Goal: Task Accomplishment & Management: Complete application form

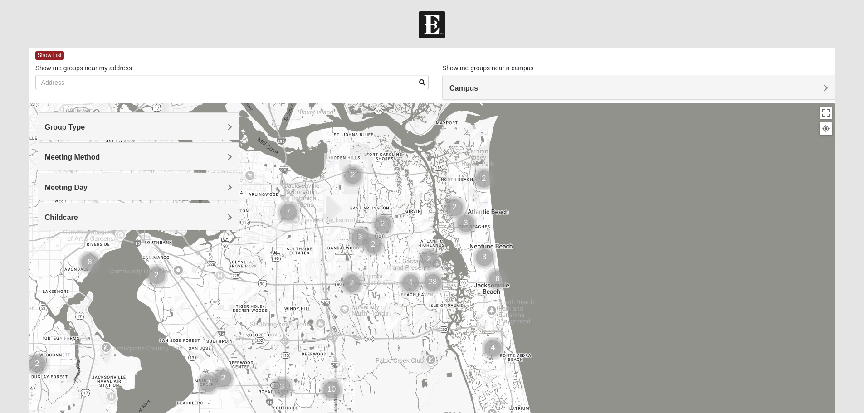
click at [221, 124] on h4 "Group Type" at bounding box center [138, 127] width 187 height 9
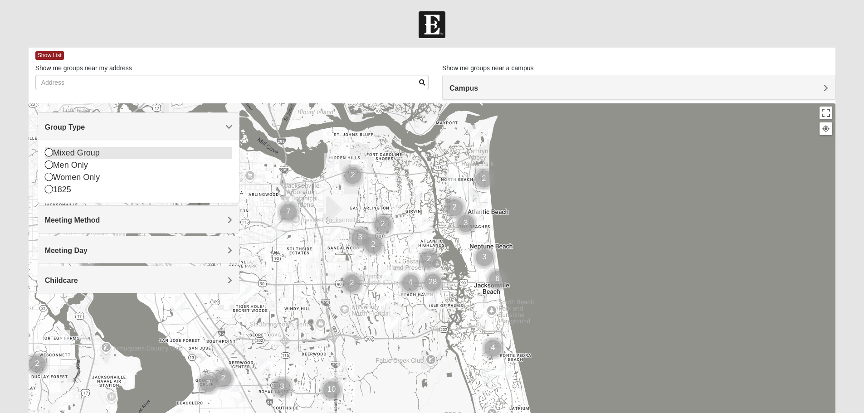
click at [99, 154] on div "Mixed Group" at bounding box center [138, 153] width 187 height 12
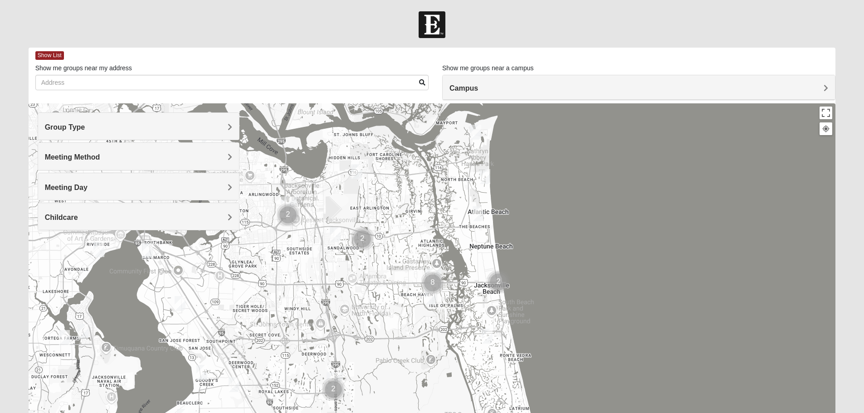
click at [97, 154] on span "Meeting Method" at bounding box center [72, 157] width 55 height 8
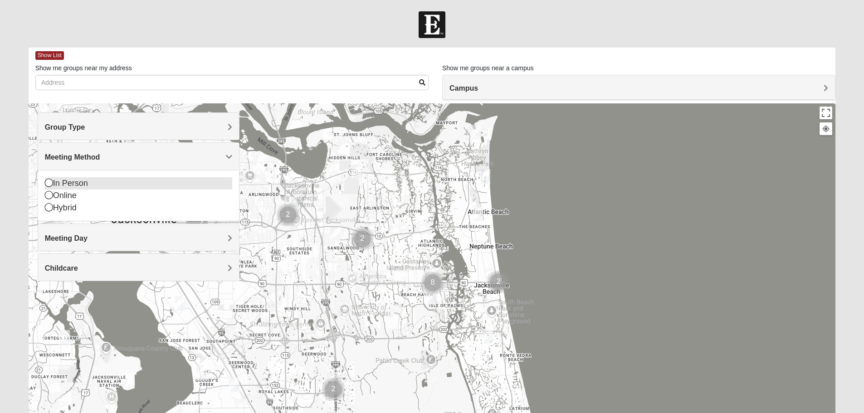
click at [78, 182] on div "In Person" at bounding box center [138, 183] width 187 height 12
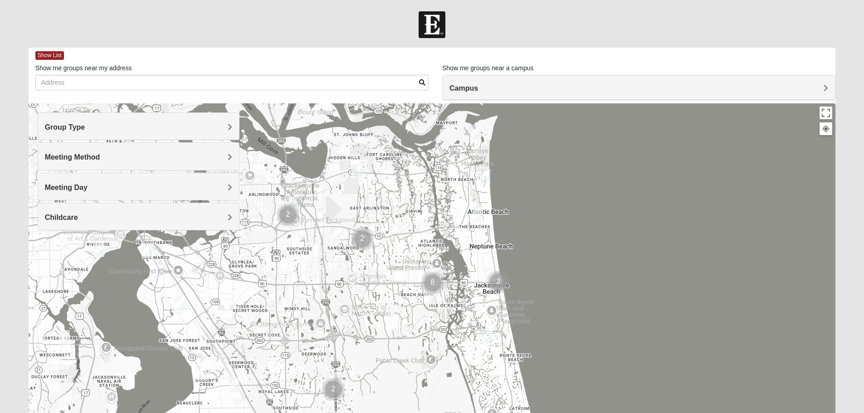
click at [115, 183] on h4 "Meeting Day" at bounding box center [138, 187] width 187 height 9
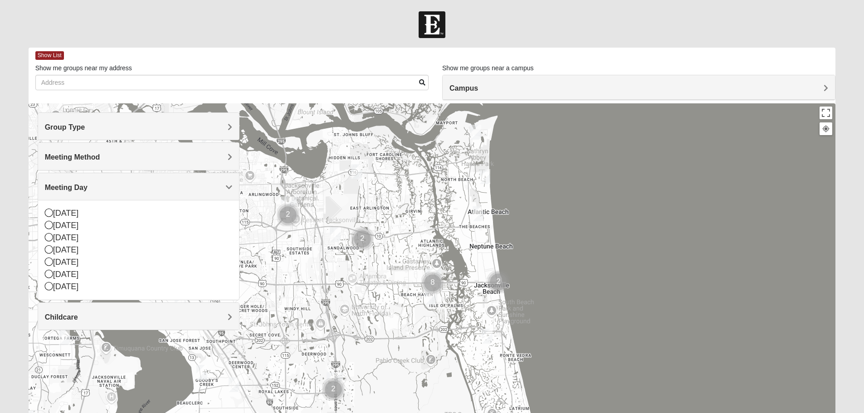
click at [166, 189] on h4 "Meeting Day" at bounding box center [138, 187] width 187 height 9
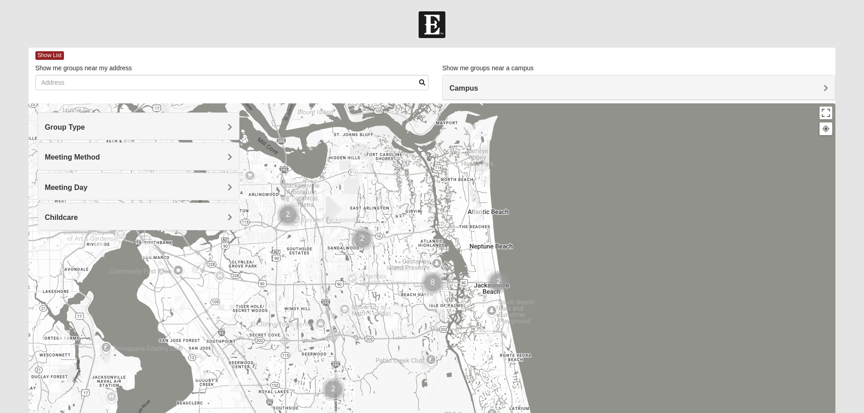
click at [92, 219] on h4 "Childcare" at bounding box center [138, 217] width 187 height 9
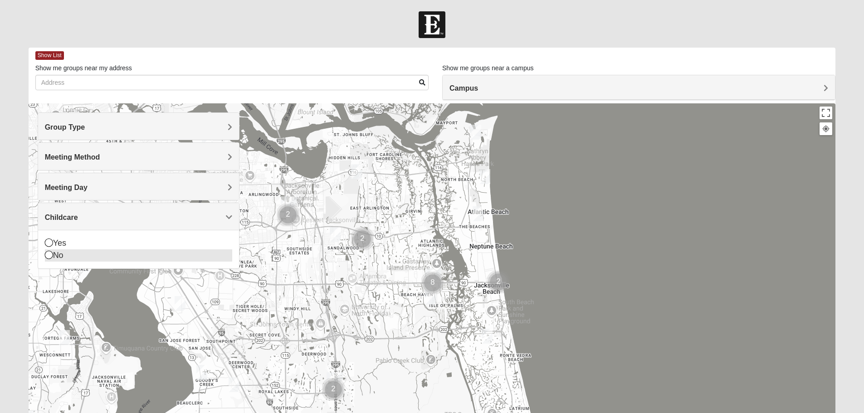
click at [56, 257] on div "No" at bounding box center [138, 255] width 187 height 12
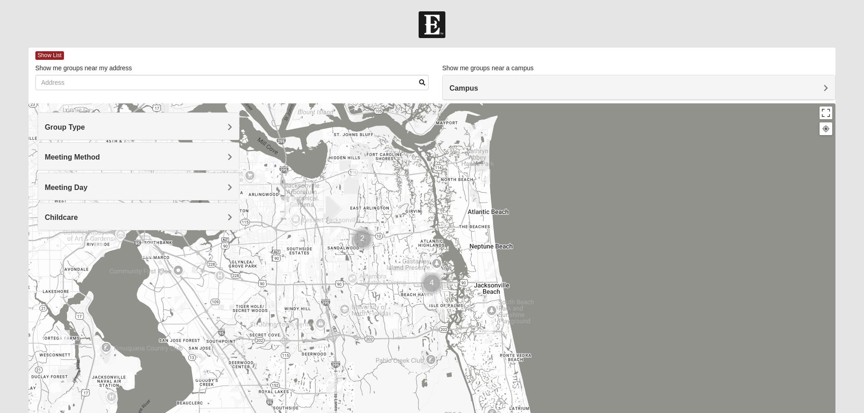
click at [609, 206] on div at bounding box center [432, 284] width 807 height 363
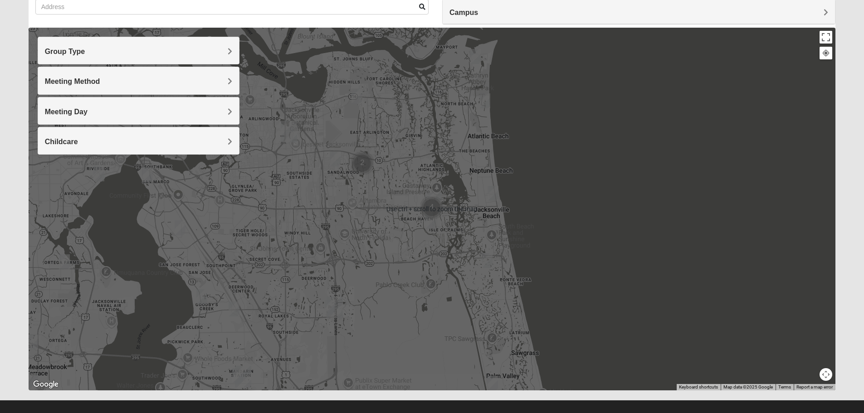
scroll to position [86, 0]
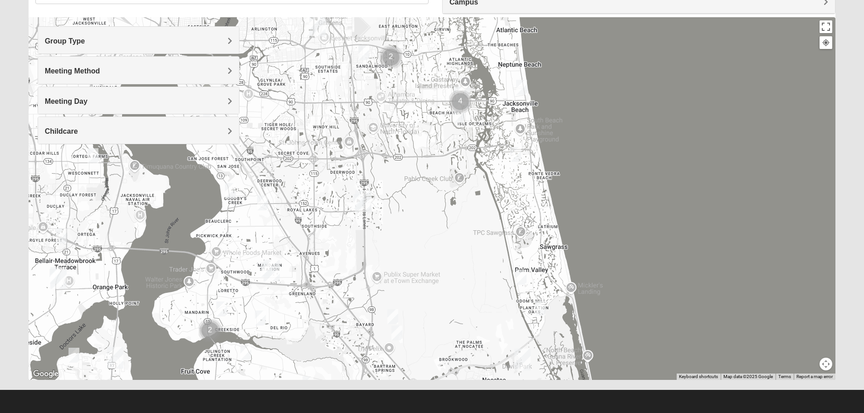
drag, startPoint x: 648, startPoint y: 249, endPoint x: 676, endPoint y: 155, distance: 99.0
click at [676, 155] on div at bounding box center [432, 198] width 807 height 363
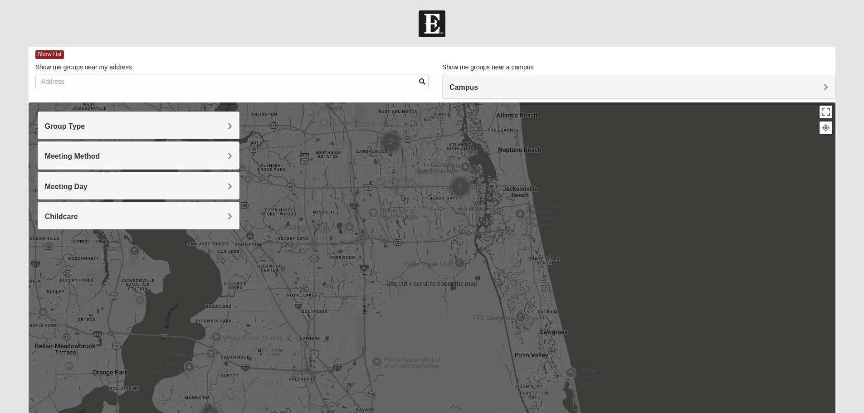
scroll to position [0, 0]
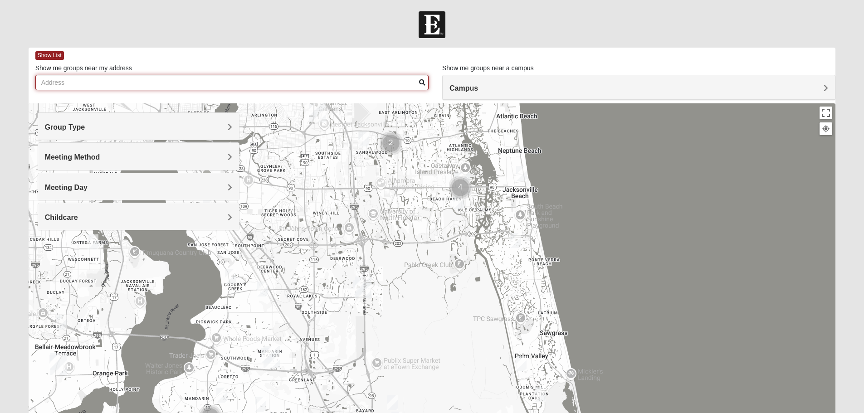
click at [310, 85] on input "Show me groups near my address" at bounding box center [231, 82] width 393 height 15
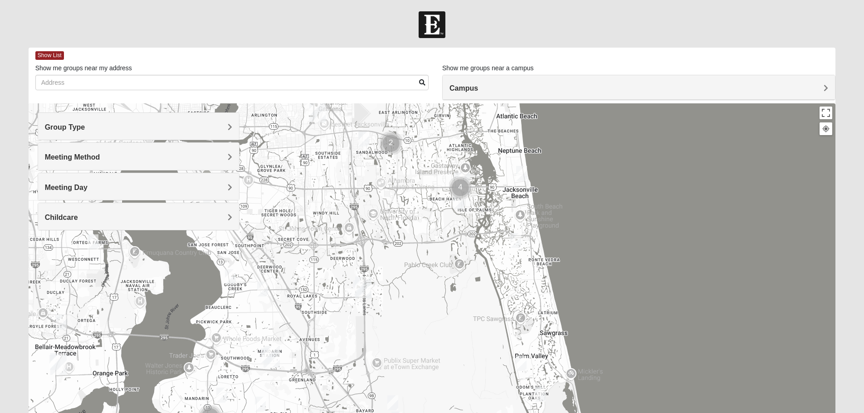
click at [497, 86] on h4 "Campus" at bounding box center [638, 88] width 379 height 9
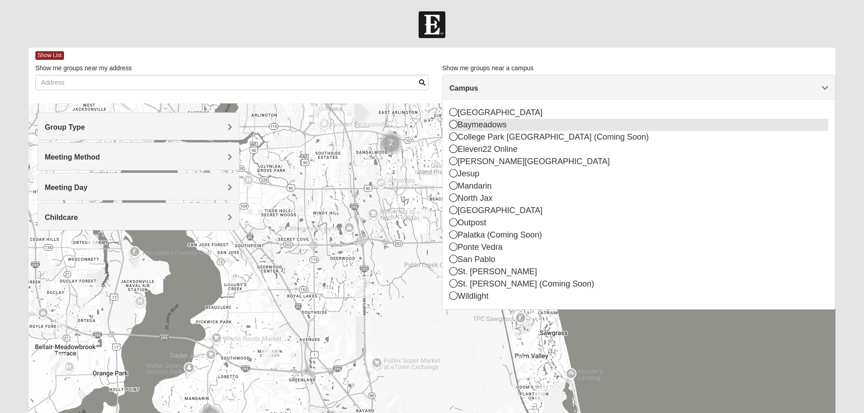
click at [491, 123] on div "Baymeadows" at bounding box center [638, 125] width 379 height 12
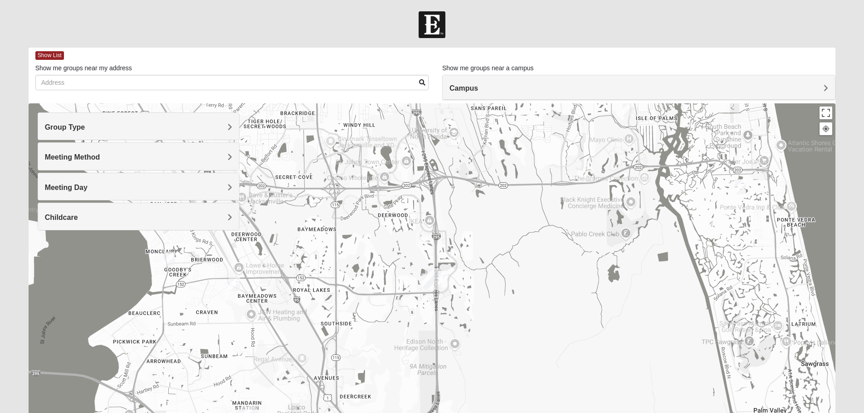
click at [423, 280] on img "On Campus Mixed Klusmeyer (Baymeadows Campus)" at bounding box center [426, 280] width 11 height 15
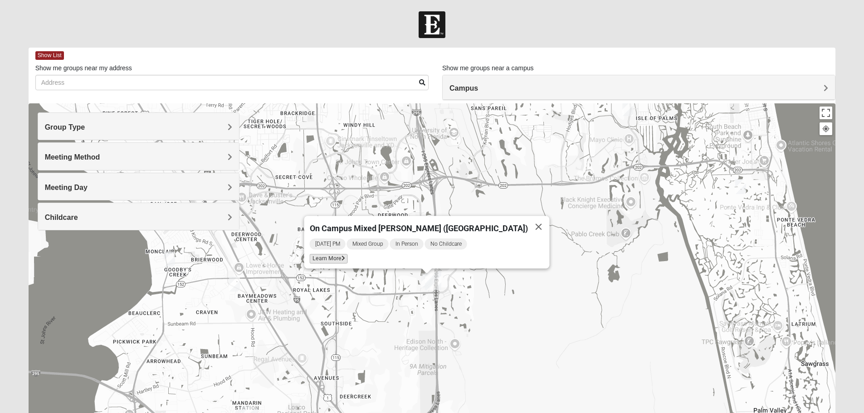
click at [329, 254] on span "Learn More" at bounding box center [328, 259] width 38 height 10
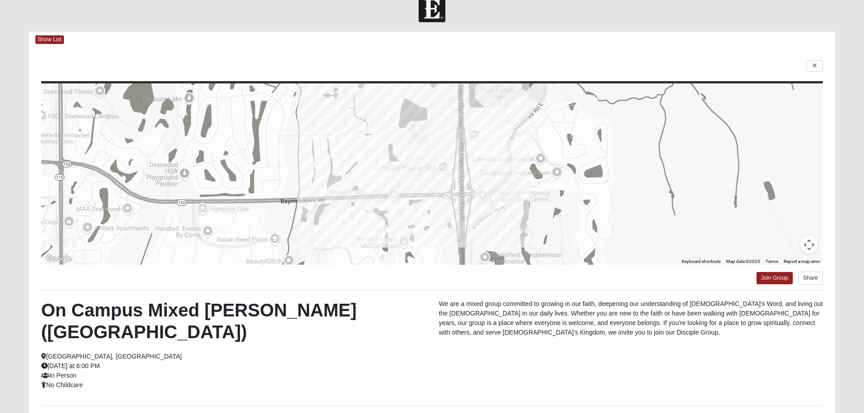
scroll to position [13, 0]
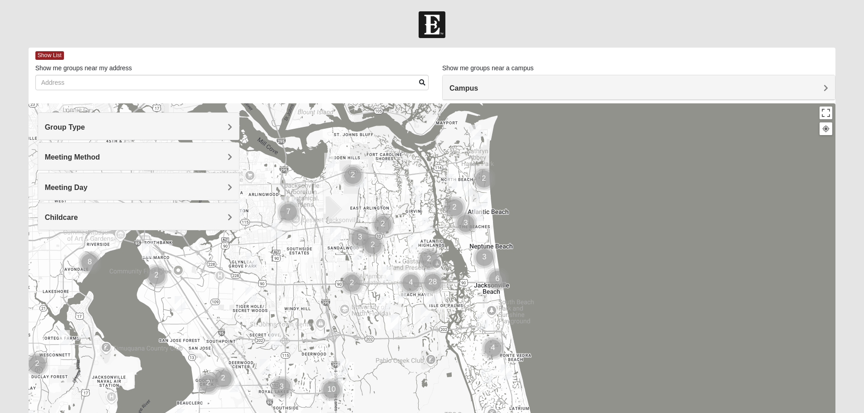
click at [189, 127] on h4 "Group Type" at bounding box center [138, 127] width 187 height 9
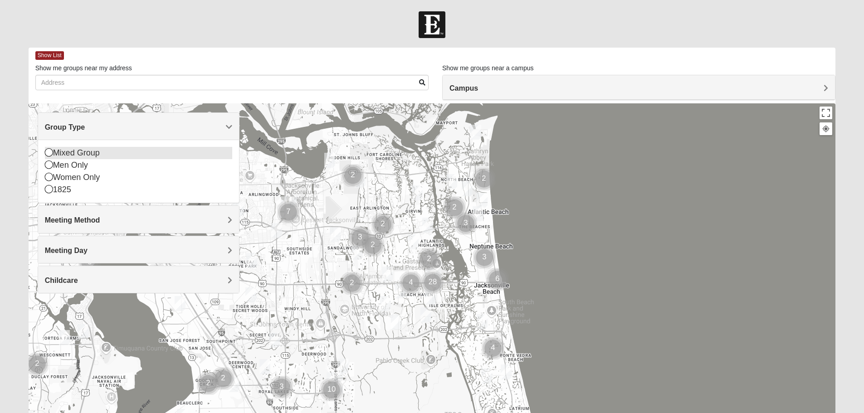
click at [91, 153] on div "Mixed Group" at bounding box center [138, 153] width 187 height 12
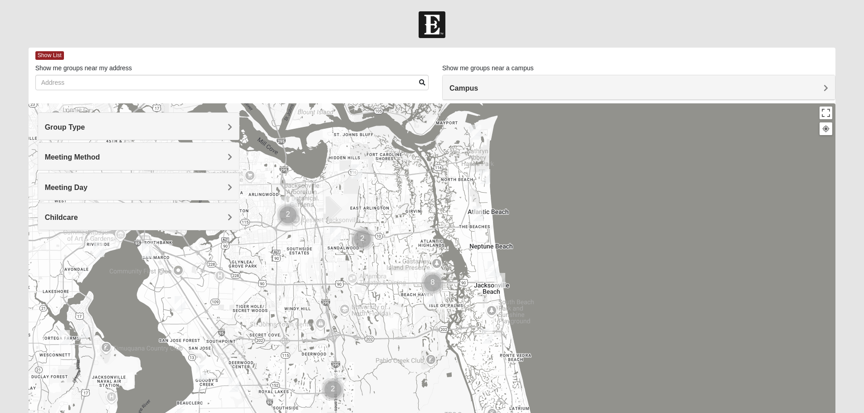
click at [92, 156] on span "Meeting Method" at bounding box center [72, 157] width 55 height 8
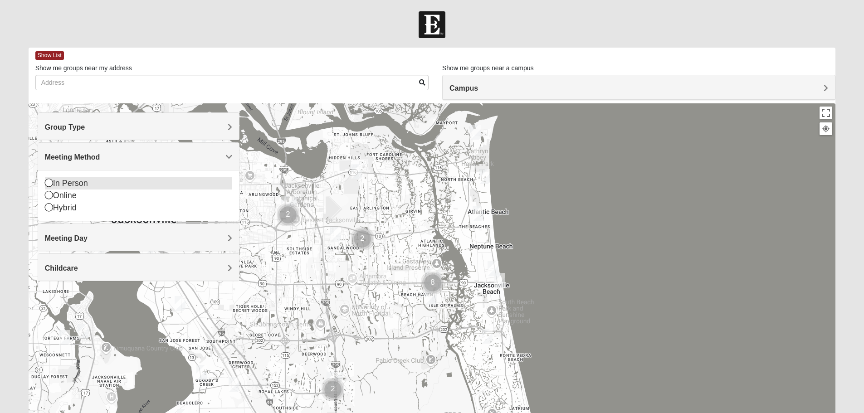
click at [75, 184] on div "In Person" at bounding box center [138, 183] width 187 height 12
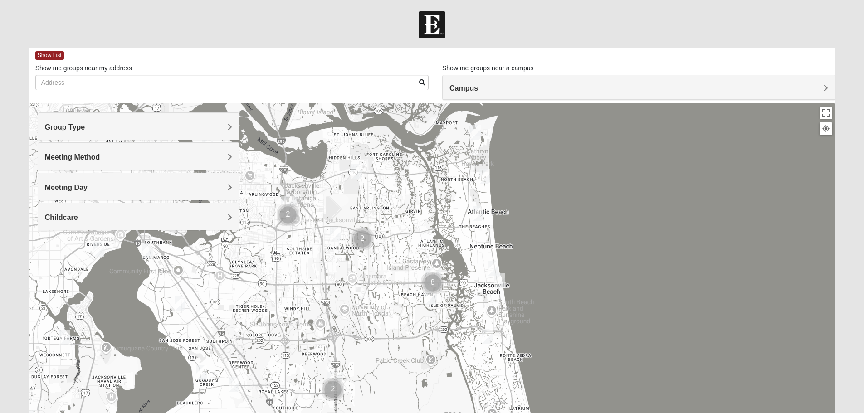
click at [82, 217] on h4 "Childcare" at bounding box center [138, 217] width 187 height 9
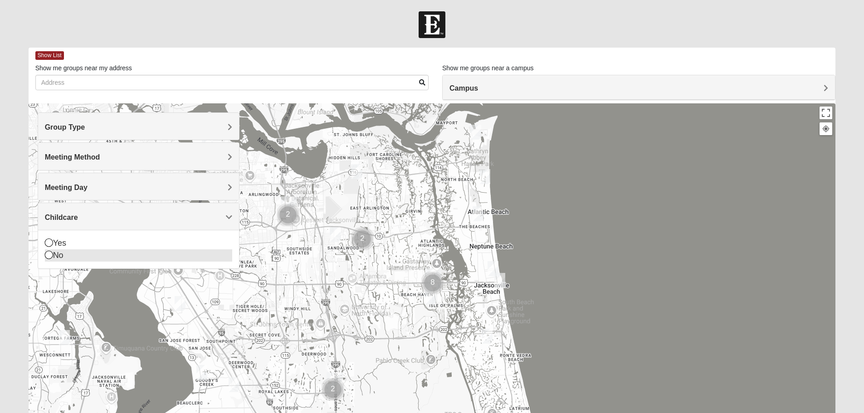
click at [59, 257] on div "No" at bounding box center [138, 255] width 187 height 12
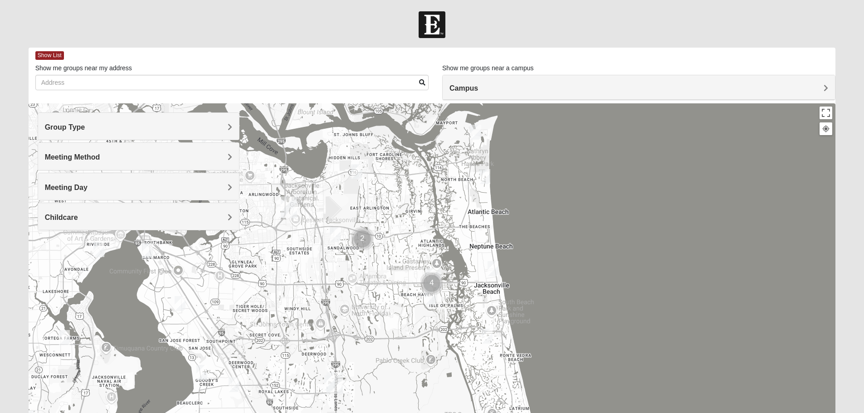
click at [454, 85] on span "Campus" at bounding box center [463, 88] width 29 height 8
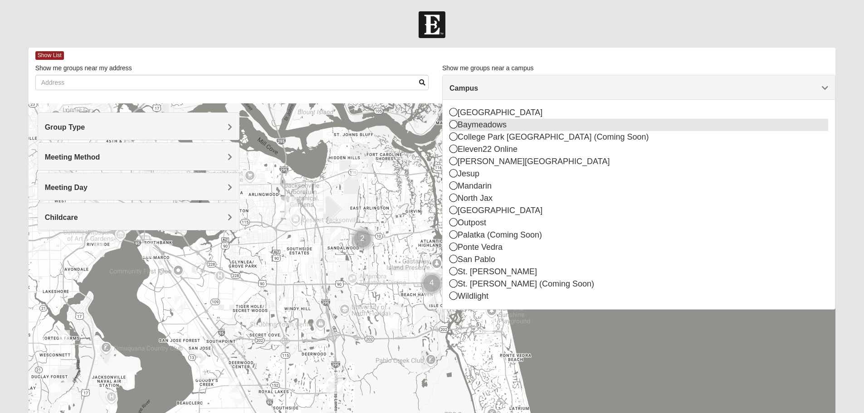
click at [468, 124] on div "Baymeadows" at bounding box center [638, 125] width 379 height 12
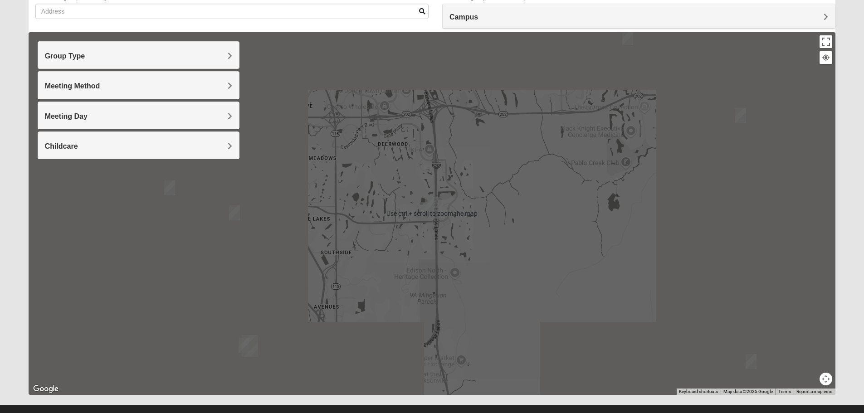
scroll to position [86, 0]
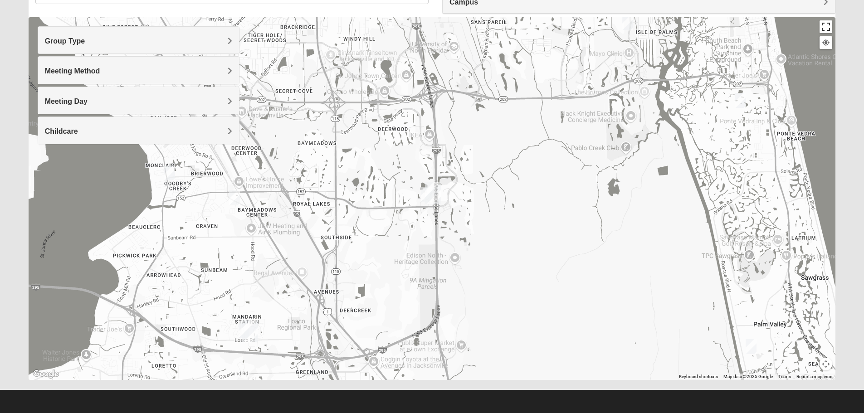
click at [827, 28] on button "Toggle fullscreen view" at bounding box center [825, 26] width 13 height 13
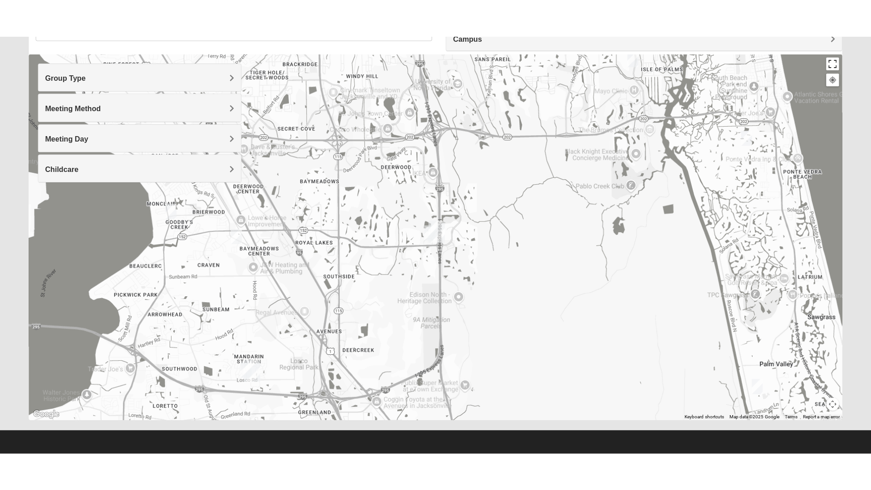
scroll to position [10, 0]
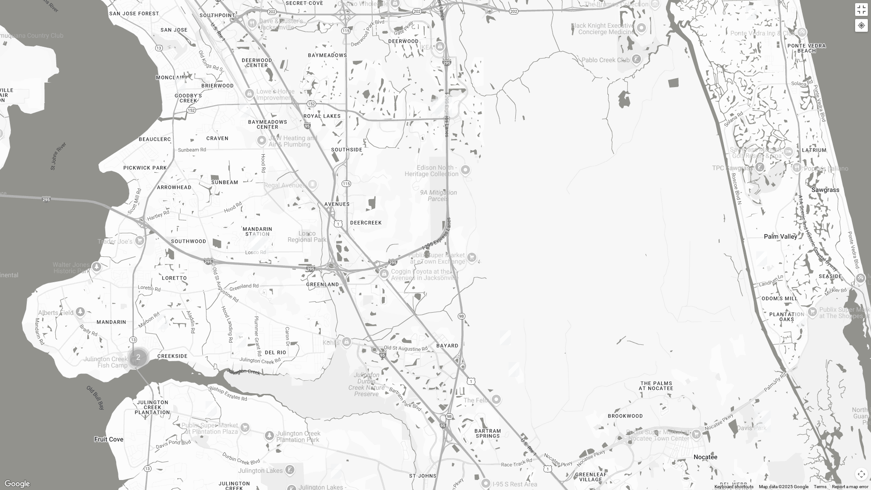
drag, startPoint x: 526, startPoint y: 316, endPoint x: 534, endPoint y: 180, distance: 136.2
click at [534, 180] on div at bounding box center [435, 245] width 871 height 490
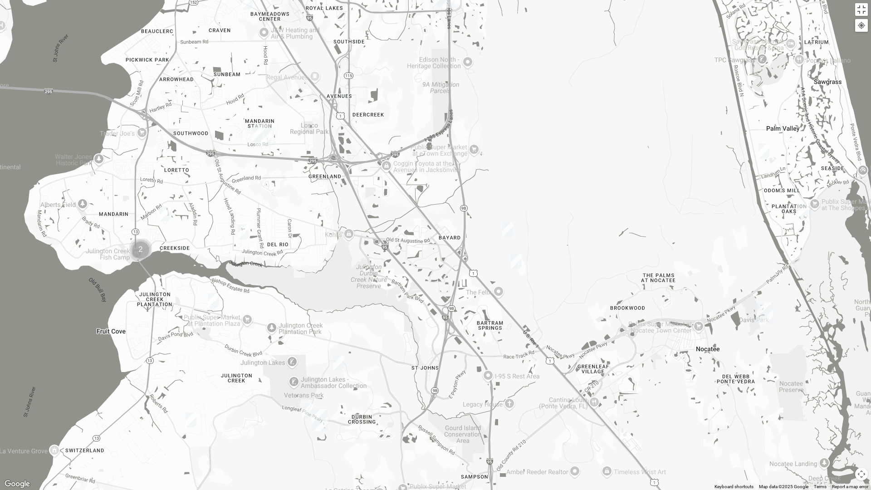
drag, startPoint x: 522, startPoint y: 241, endPoint x: 525, endPoint y: 131, distance: 109.8
click at [525, 131] on div at bounding box center [435, 245] width 871 height 490
click at [507, 233] on img "Mixed Silva 32256" at bounding box center [507, 229] width 11 height 15
click at [451, 205] on span "Learn More" at bounding box center [451, 210] width 38 height 10
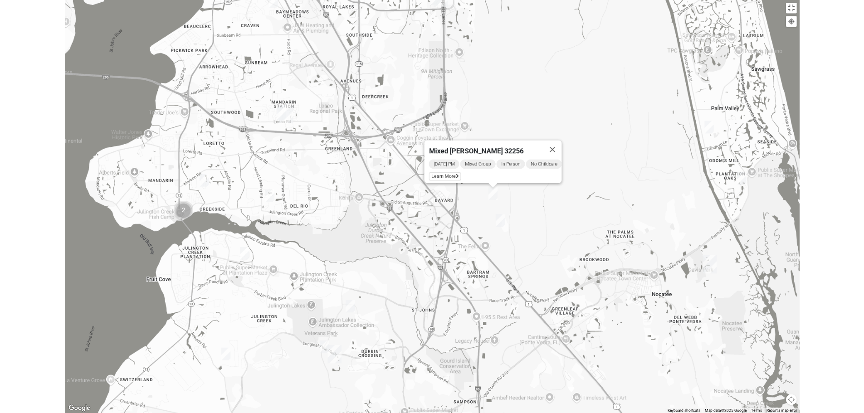
scroll to position [5, 0]
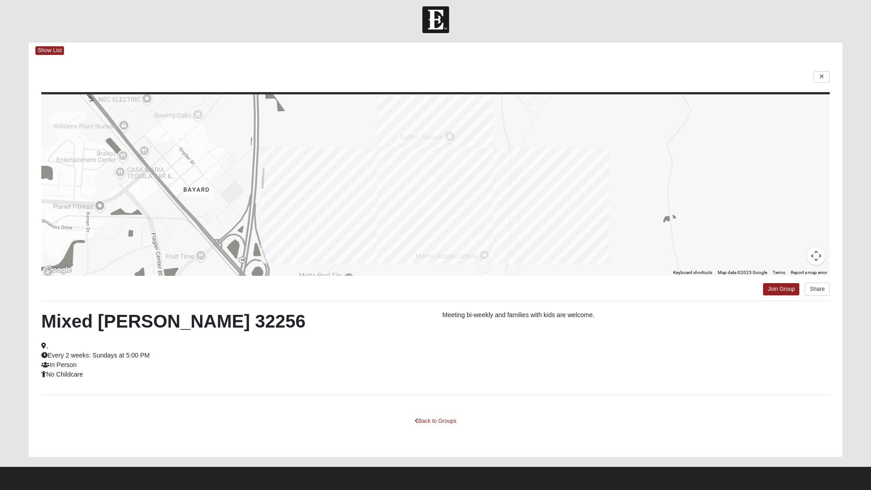
click at [435, 413] on html "Log In Find A Group Error Show List Loading Groups" at bounding box center [435, 242] width 871 height 495
click at [440, 413] on html "Log In Find A Group Error Show List Loading Groups" at bounding box center [435, 242] width 871 height 495
click at [419, 413] on html "Log In Find A Group Error Show List Loading Groups" at bounding box center [435, 242] width 871 height 495
click at [408, 413] on html "Log In Find A Group Error Show List Loading Groups" at bounding box center [435, 242] width 871 height 495
click at [466, 413] on html "Log In Find A Group Error Show List Loading Groups" at bounding box center [435, 242] width 871 height 495
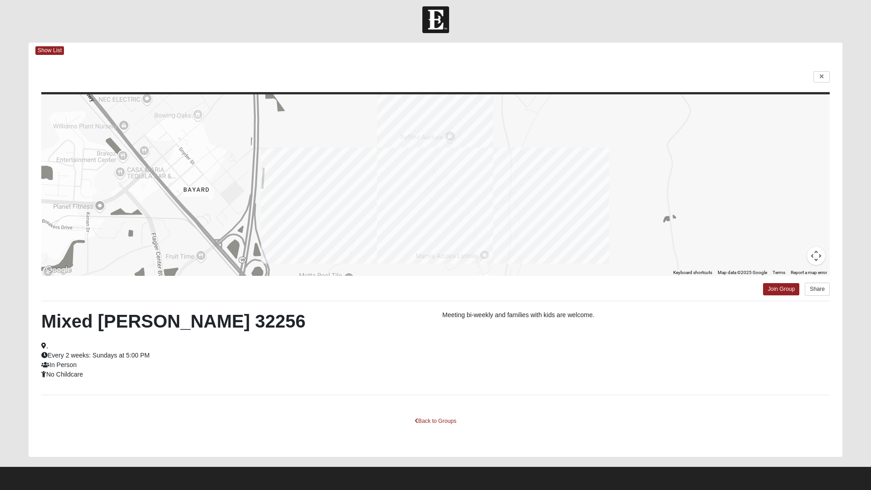
click at [426, 413] on html "Log In Find A Group Error Show List Loading Groups" at bounding box center [435, 242] width 871 height 495
click at [371, 413] on html "Log In Find A Group Error Show List Loading Groups" at bounding box center [435, 242] width 871 height 495
click at [50, 49] on html "Log In Find A Group Error Show List Loading Groups" at bounding box center [435, 242] width 871 height 495
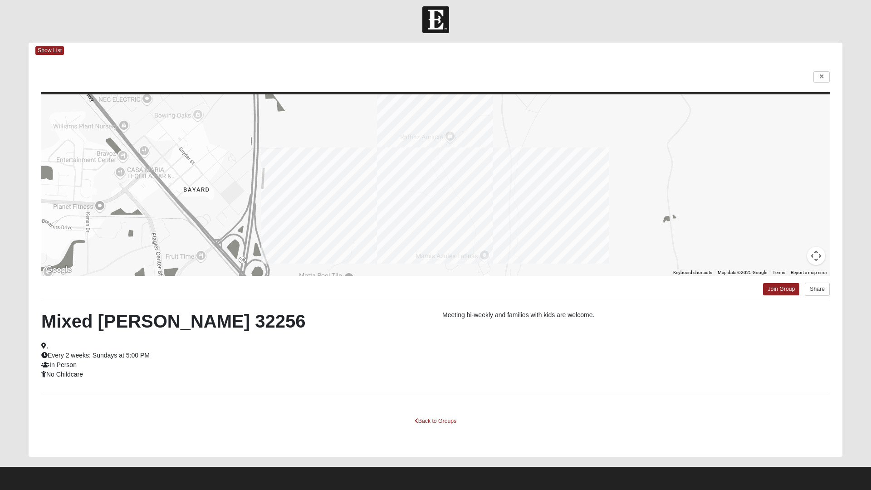
click at [820, 74] on html "Log In Find A Group Error Show List Loading Groups" at bounding box center [435, 242] width 871 height 495
click at [826, 79] on html "Log In Find A Group Error Show List Loading Groups" at bounding box center [435, 242] width 871 height 495
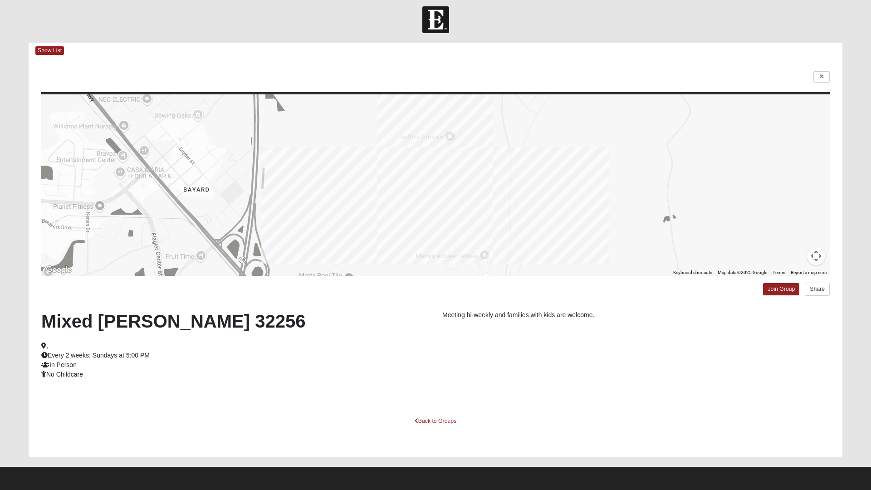
click at [826, 79] on html "Log In Find A Group Error Show List Loading Groups" at bounding box center [435, 242] width 871 height 495
click at [823, 76] on html "Log In Find A Group Error Show List Loading Groups" at bounding box center [435, 242] width 871 height 495
click at [822, 75] on html "Log In Find A Group Error Show List Loading Groups" at bounding box center [435, 242] width 871 height 495
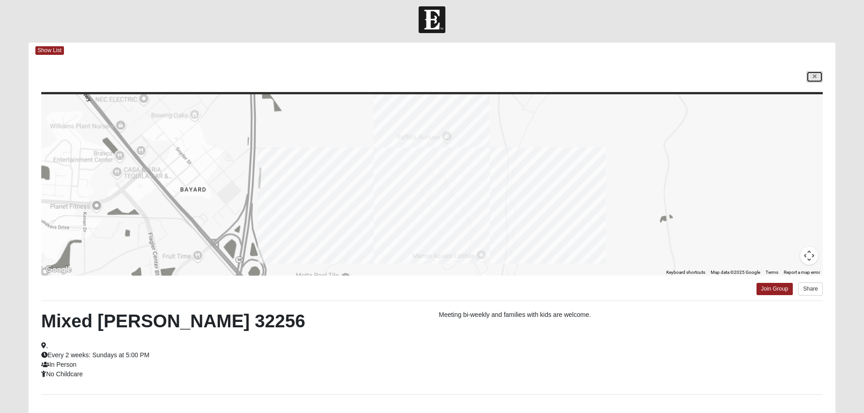
click at [815, 76] on icon at bounding box center [815, 76] width 4 height 5
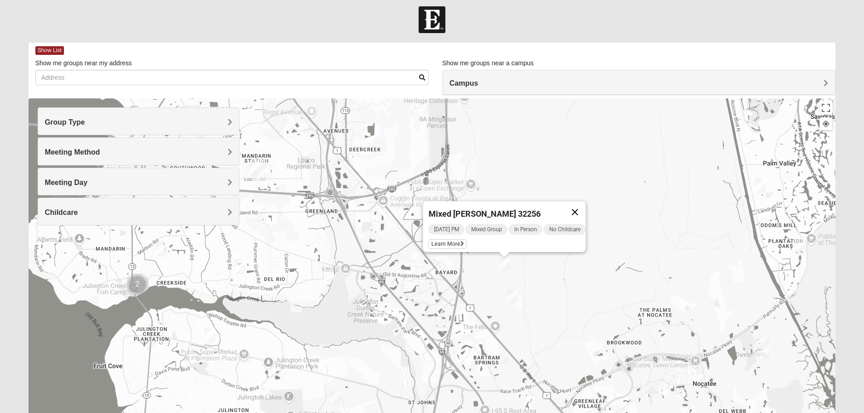
click at [583, 205] on button "Close" at bounding box center [575, 212] width 22 height 22
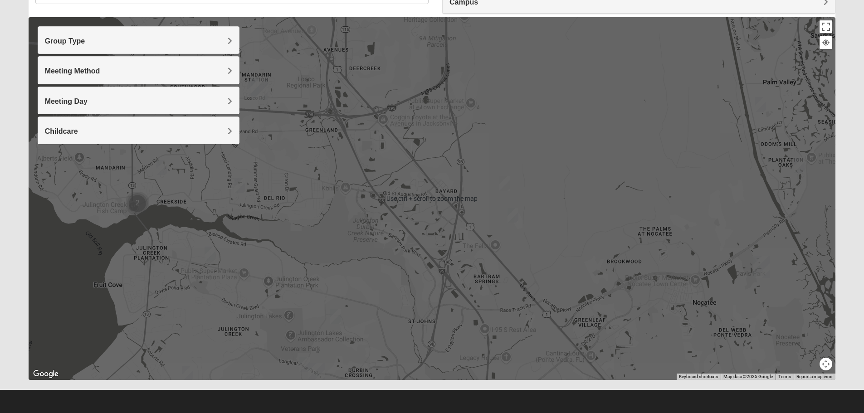
scroll to position [0, 0]
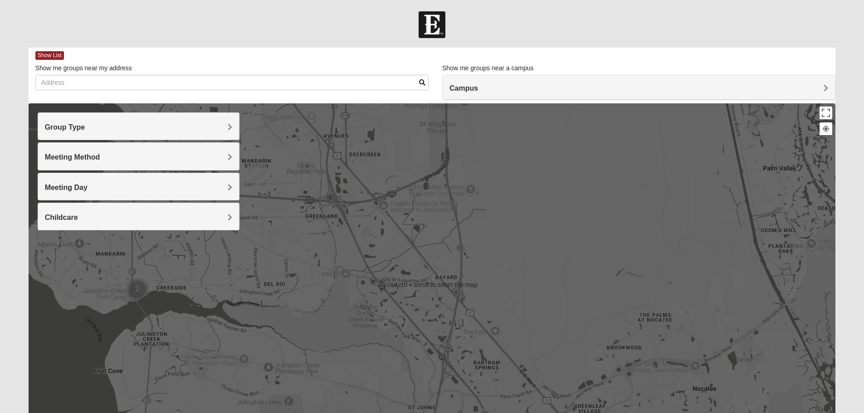
click at [550, 190] on div "To navigate, press the arrow keys." at bounding box center [432, 284] width 807 height 363
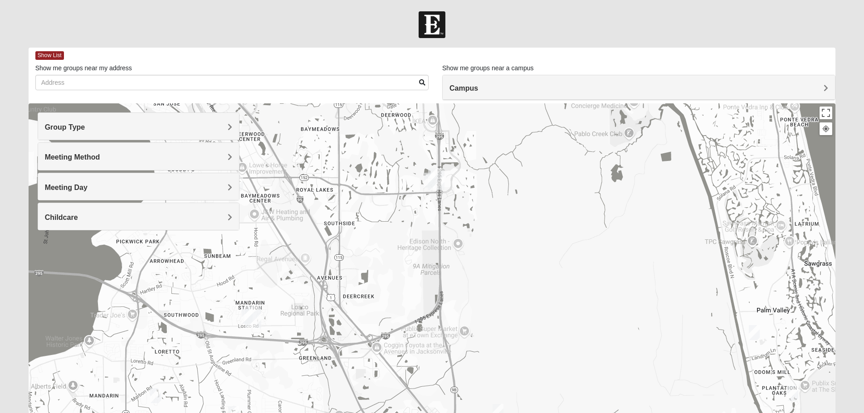
drag, startPoint x: 536, startPoint y: 177, endPoint x: 527, endPoint y: 296, distance: 119.1
click at [529, 320] on div at bounding box center [432, 284] width 807 height 363
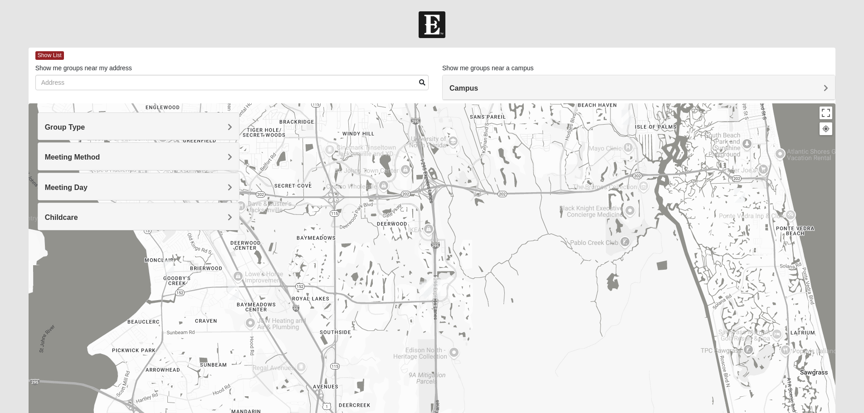
drag, startPoint x: 508, startPoint y: 191, endPoint x: 504, endPoint y: 303, distance: 112.1
click at [504, 303] on div at bounding box center [432, 284] width 807 height 363
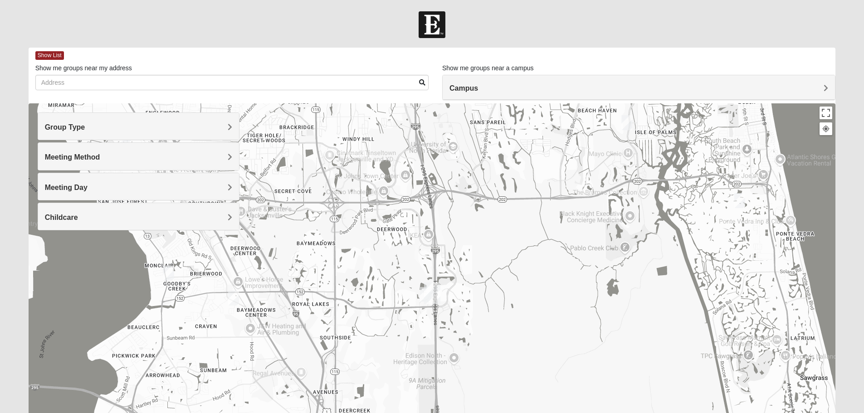
click at [423, 295] on img "On Campus Mixed Klusmeyer (Baymeadows Campus)" at bounding box center [425, 294] width 11 height 15
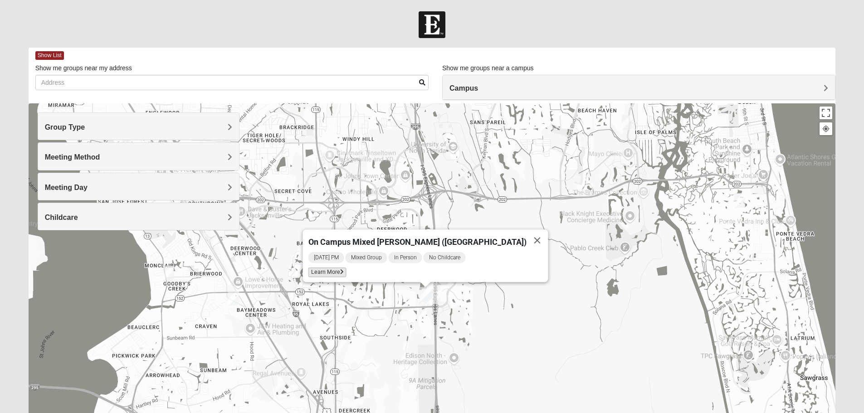
click at [337, 269] on span "Learn More" at bounding box center [327, 273] width 38 height 10
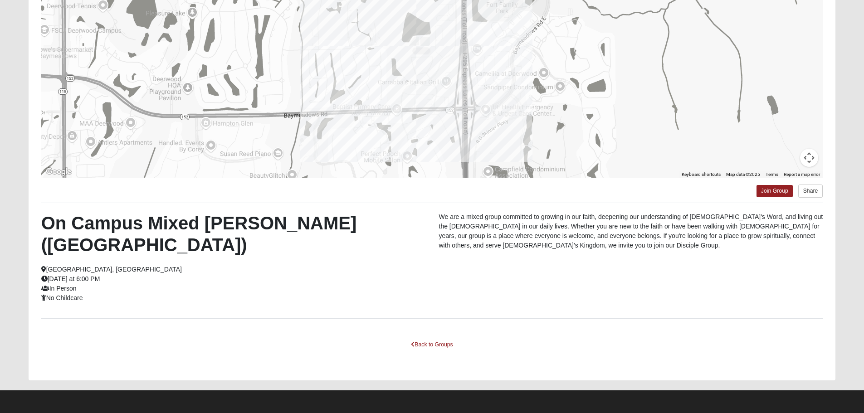
scroll to position [103, 0]
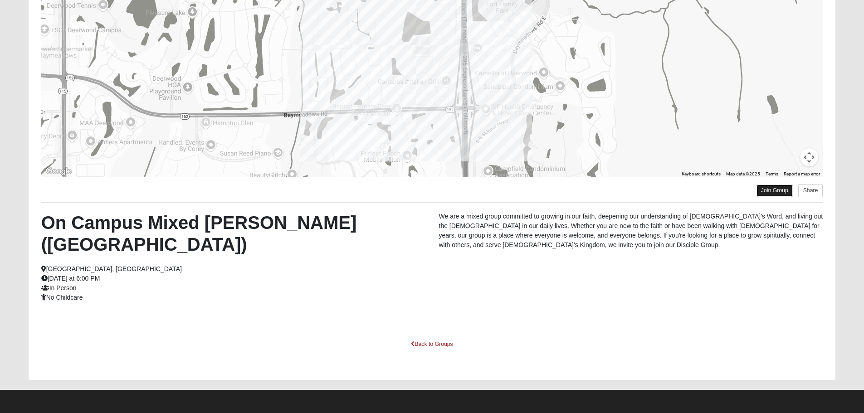
click at [772, 191] on link "Join Group" at bounding box center [774, 191] width 36 height 12
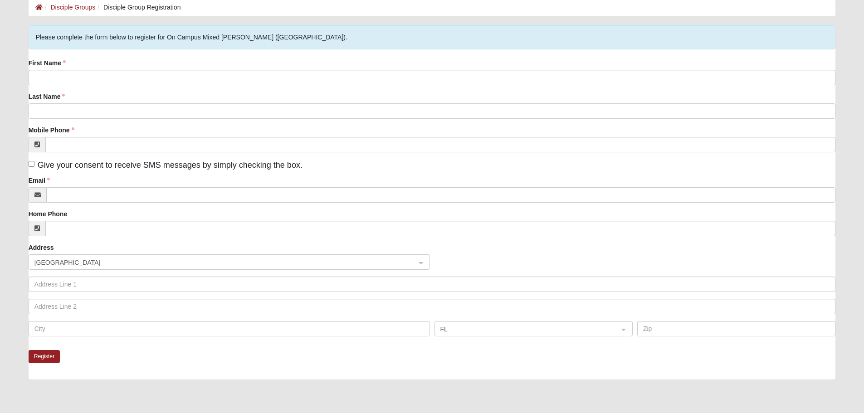
scroll to position [2, 0]
